Goal: Download file/media

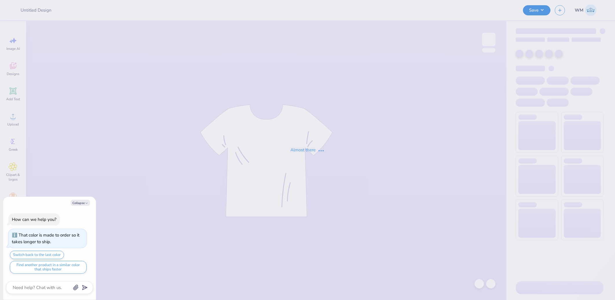
type textarea "x"
type input "Pink kk g"
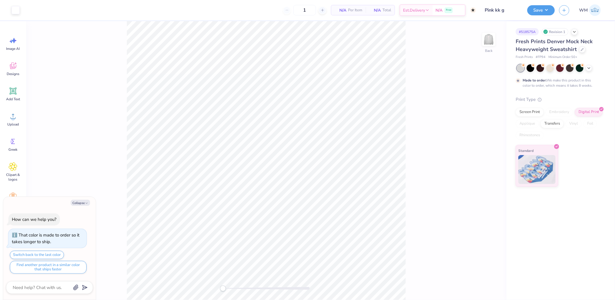
click at [412, 217] on div "Back" at bounding box center [266, 160] width 480 height 279
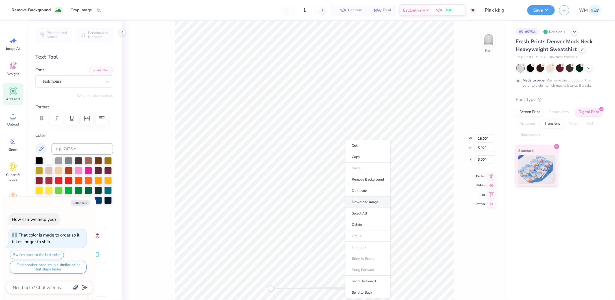
click at [372, 204] on li "Download image" at bounding box center [367, 201] width 45 height 11
click at [371, 185] on li "Download vector" at bounding box center [364, 187] width 45 height 11
click at [481, 53] on div "Back W 15.00 15.00 " H 7.00 7.00 " Y 3.00 3.00 " Center Middle Top Bottom" at bounding box center [314, 160] width 384 height 279
click at [490, 44] on img at bounding box center [488, 39] width 23 height 23
click at [342, 152] on li "Download vector" at bounding box center [337, 154] width 45 height 11
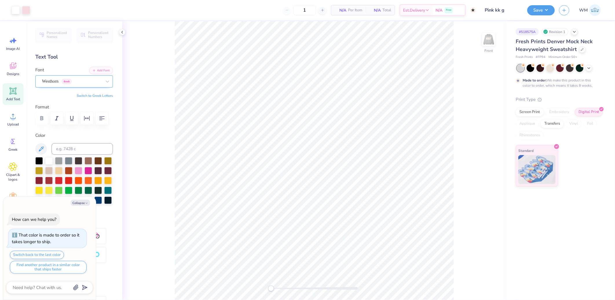
click at [63, 79] on div "Westhorn Greek" at bounding box center [71, 81] width 61 height 9
click at [491, 175] on icon at bounding box center [492, 175] width 4 height 5
click at [491, 177] on icon at bounding box center [492, 175] width 4 height 5
click at [79, 201] on button "Collapse" at bounding box center [80, 203] width 19 height 6
type textarea "x"
